Goal: Task Accomplishment & Management: Manage account settings

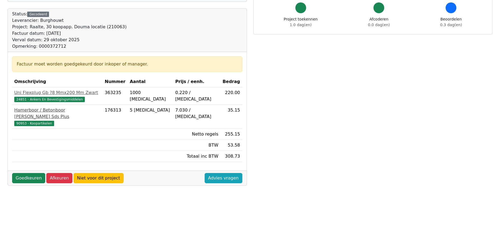
scroll to position [81, 0]
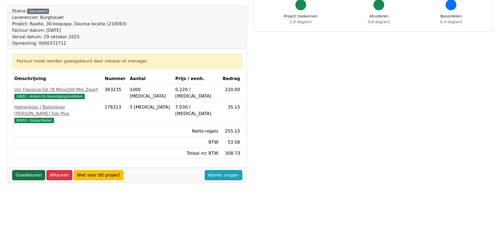
click at [28, 170] on link "Goedkeuren" at bounding box center [28, 175] width 33 height 10
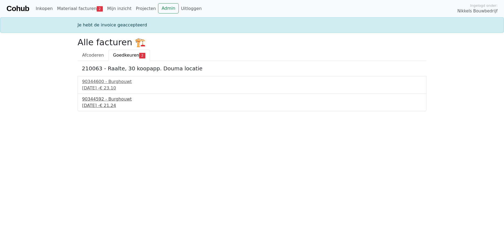
click at [122, 105] on div "29 september 2025 - € 21.24" at bounding box center [252, 105] width 340 height 6
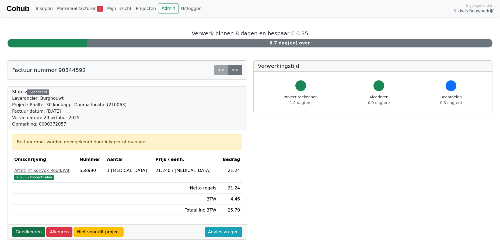
click at [26, 231] on link "Goedkeuren" at bounding box center [28, 232] width 33 height 10
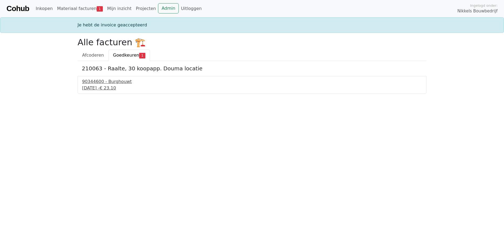
click at [104, 87] on div "29 september 2025 - € 23.10" at bounding box center [252, 88] width 340 height 6
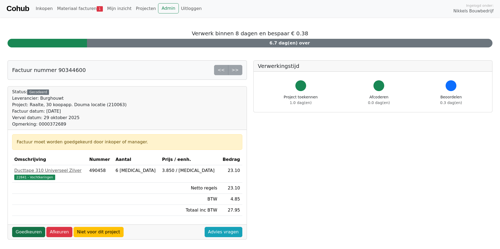
click at [26, 231] on link "Goedkeuren" at bounding box center [28, 232] width 33 height 10
